Goal: Information Seeking & Learning: Find specific fact

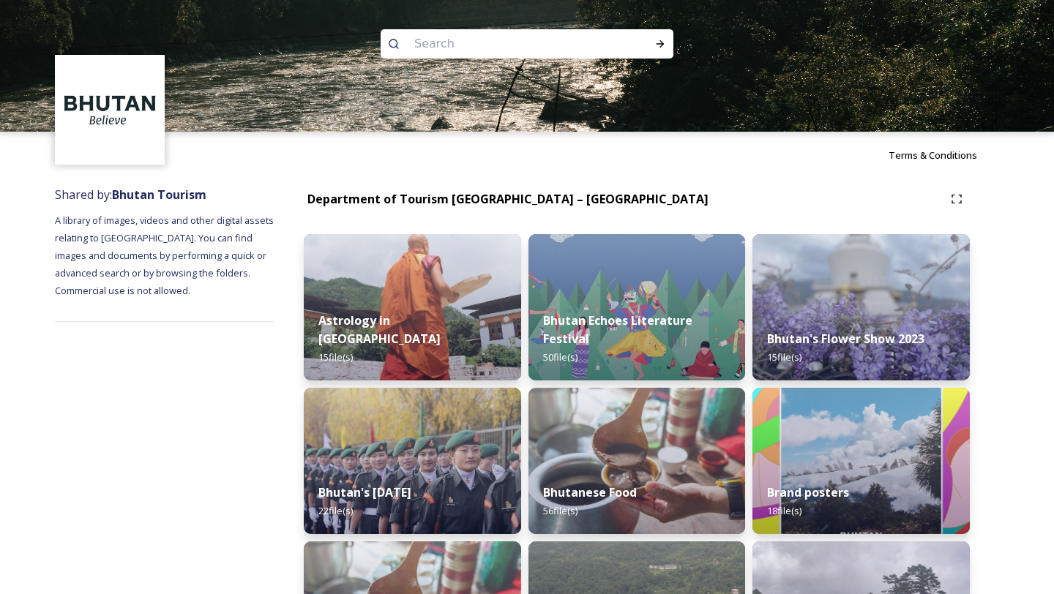
click at [436, 46] on input at bounding box center [507, 44] width 201 height 32
paste input "Tamshing Phala Chhoepa"
type input "Tamshing Phala Chhoepa"
drag, startPoint x: 550, startPoint y: 50, endPoint x: 323, endPoint y: 34, distance: 227.5
click at [323, 34] on div "Tamshing Phala Chhoepa" at bounding box center [527, 66] width 1054 height 132
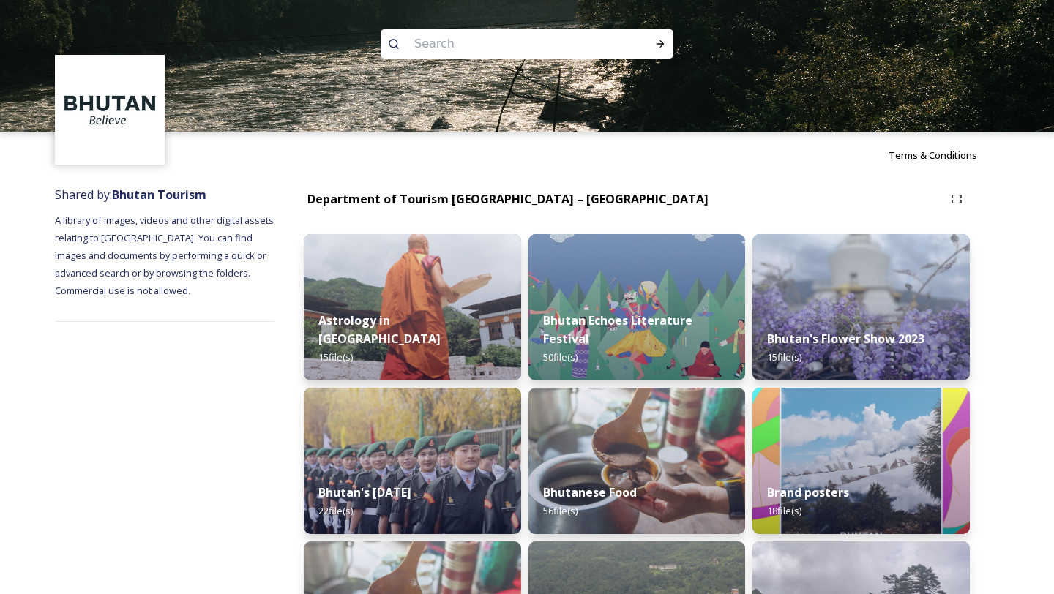
paste input "Royal Highland Festival"
type input "Royal Highland Festival"
click at [659, 38] on icon at bounding box center [660, 44] width 12 height 12
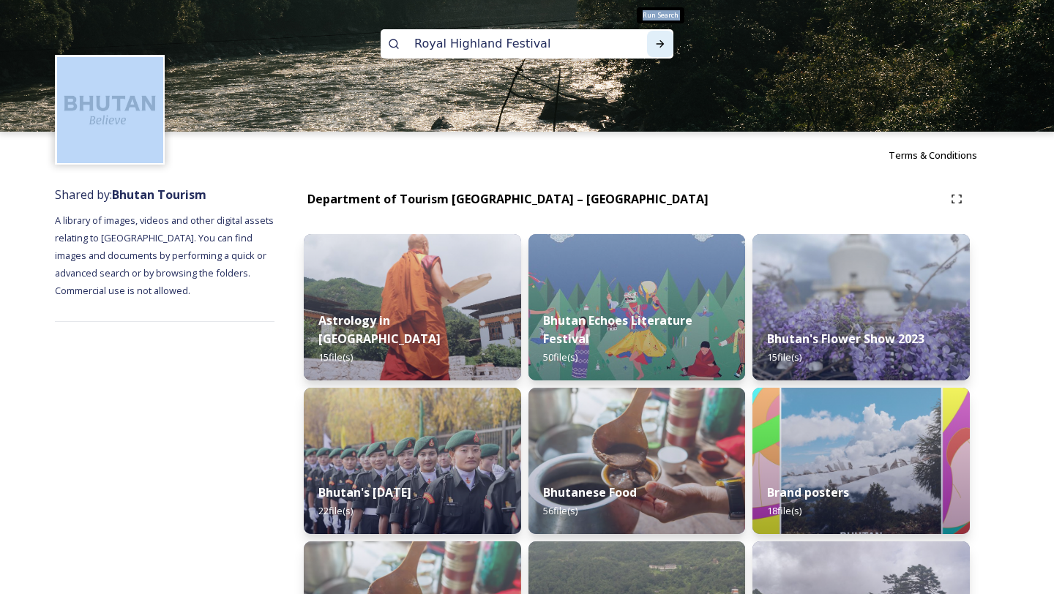
click at [659, 38] on icon at bounding box center [660, 44] width 12 height 12
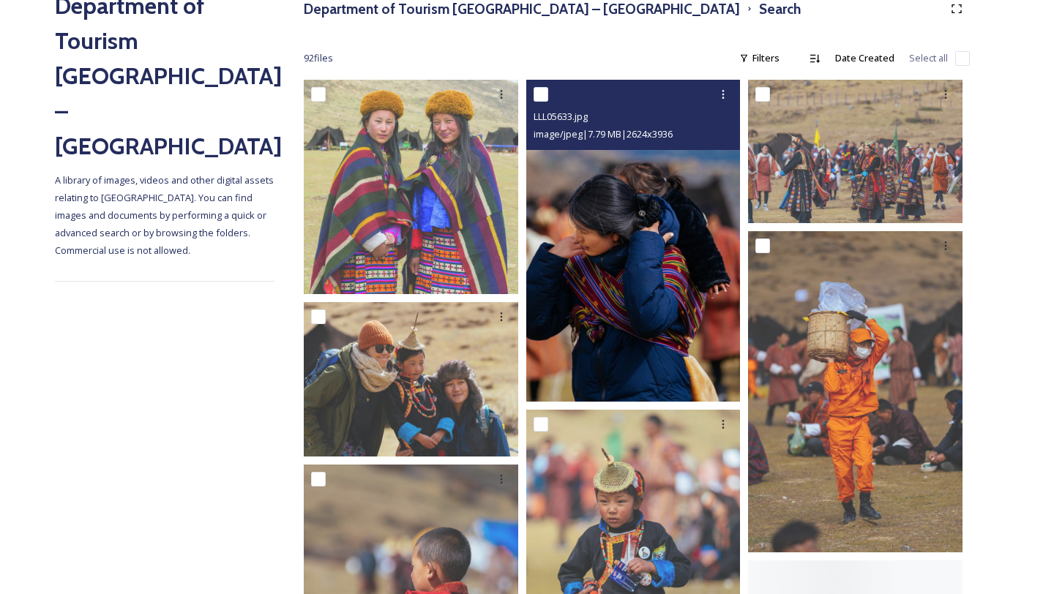
scroll to position [250, 0]
